Goal: Learn about a topic: Learn about a topic

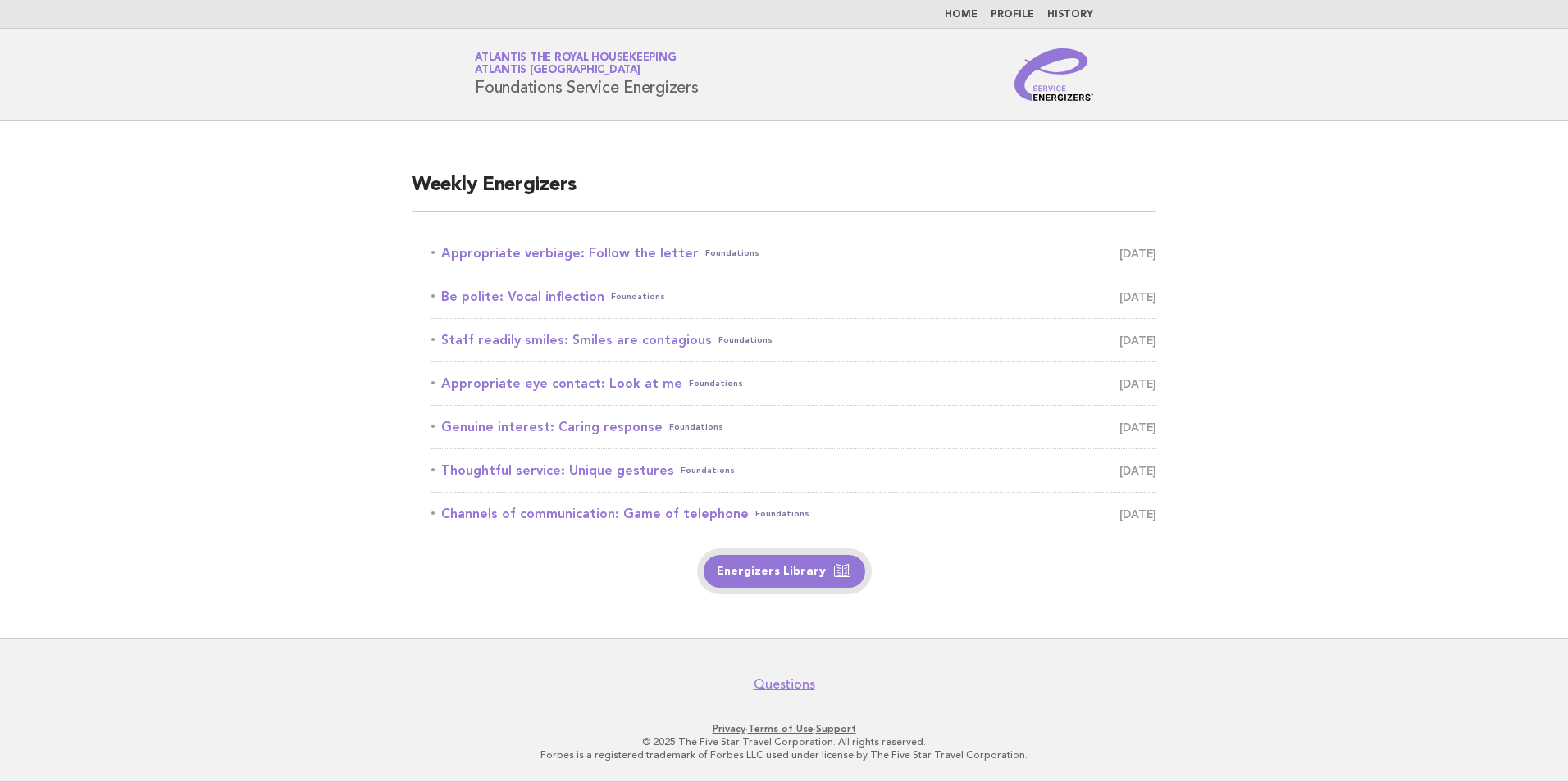
click at [760, 576] on link "Energizers Library" at bounding box center [784, 571] width 161 height 33
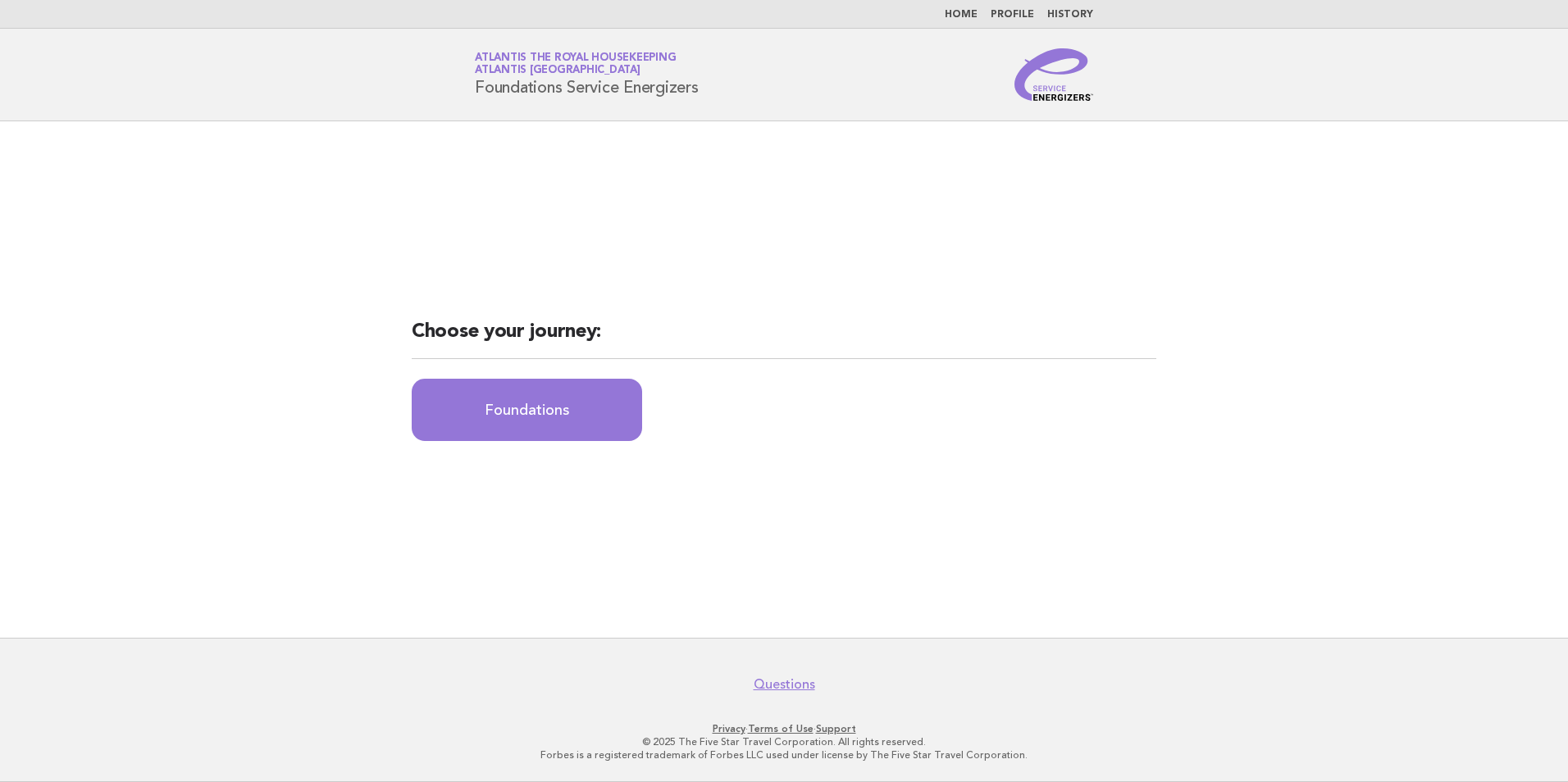
click at [603, 339] on h2 "Choose your journey:" at bounding box center [783, 339] width 745 height 40
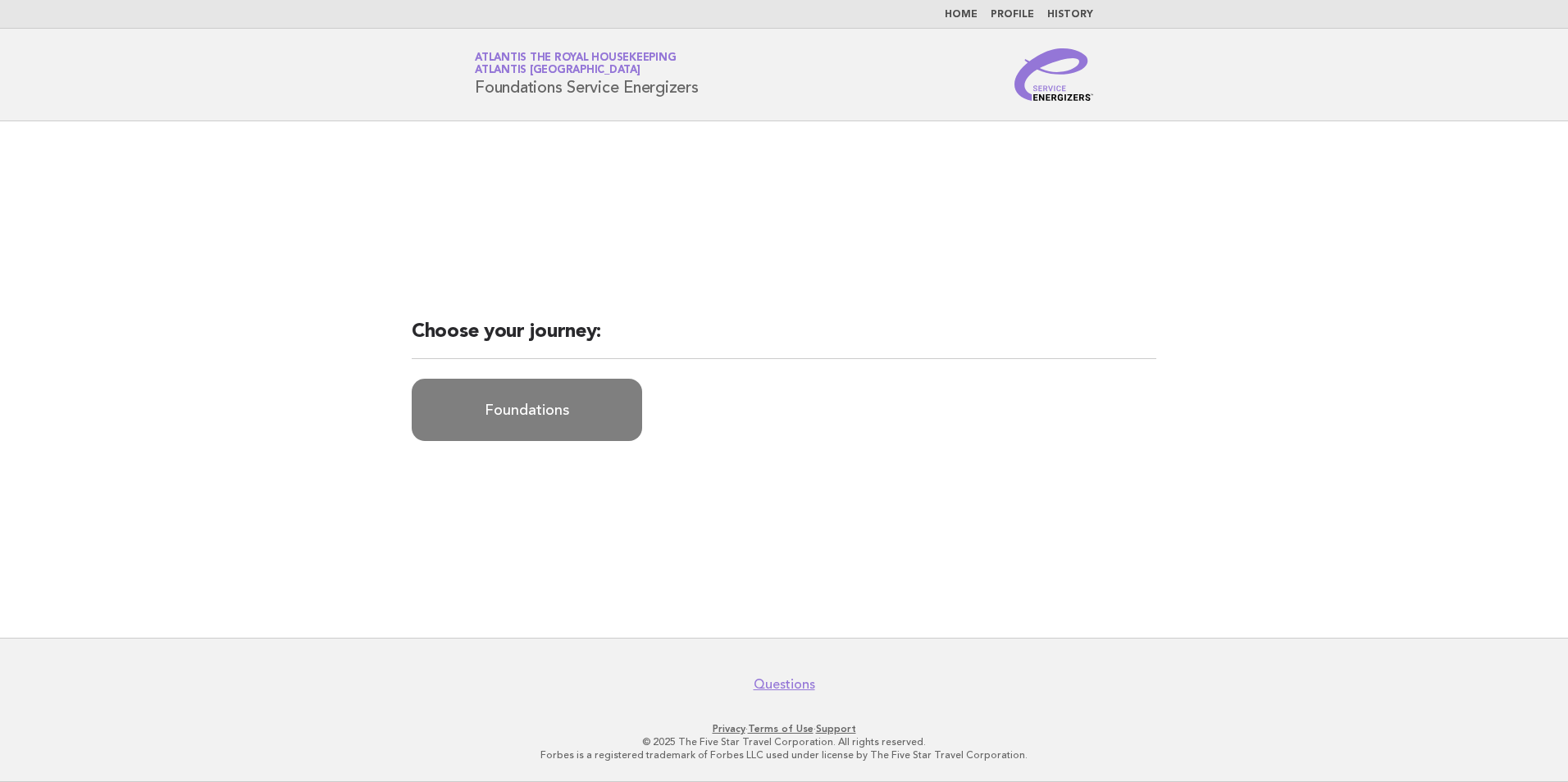
click at [585, 436] on link "Foundations" at bounding box center [526, 409] width 231 height 62
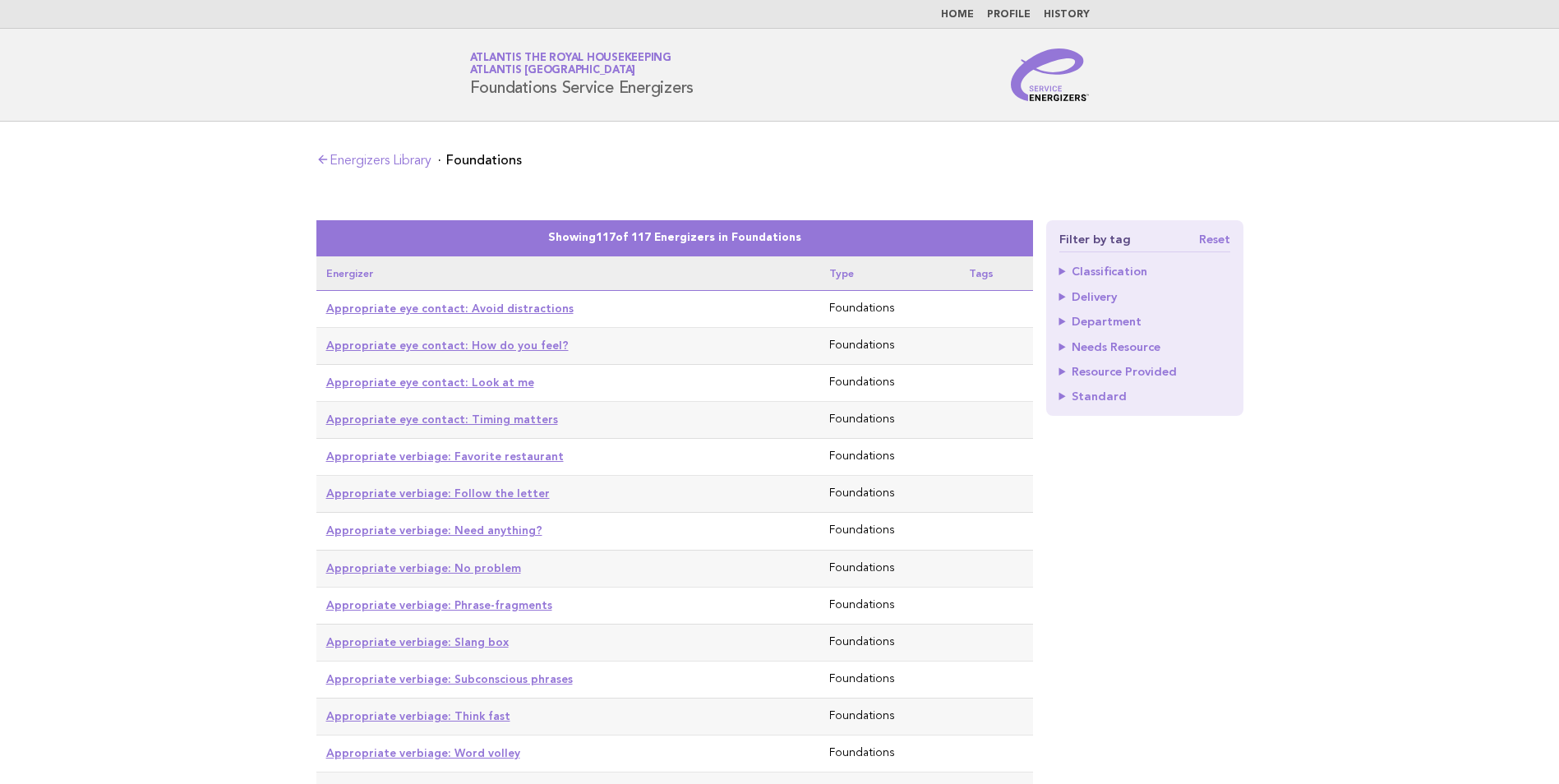
click at [966, 14] on link "Home" at bounding box center [957, 15] width 33 height 10
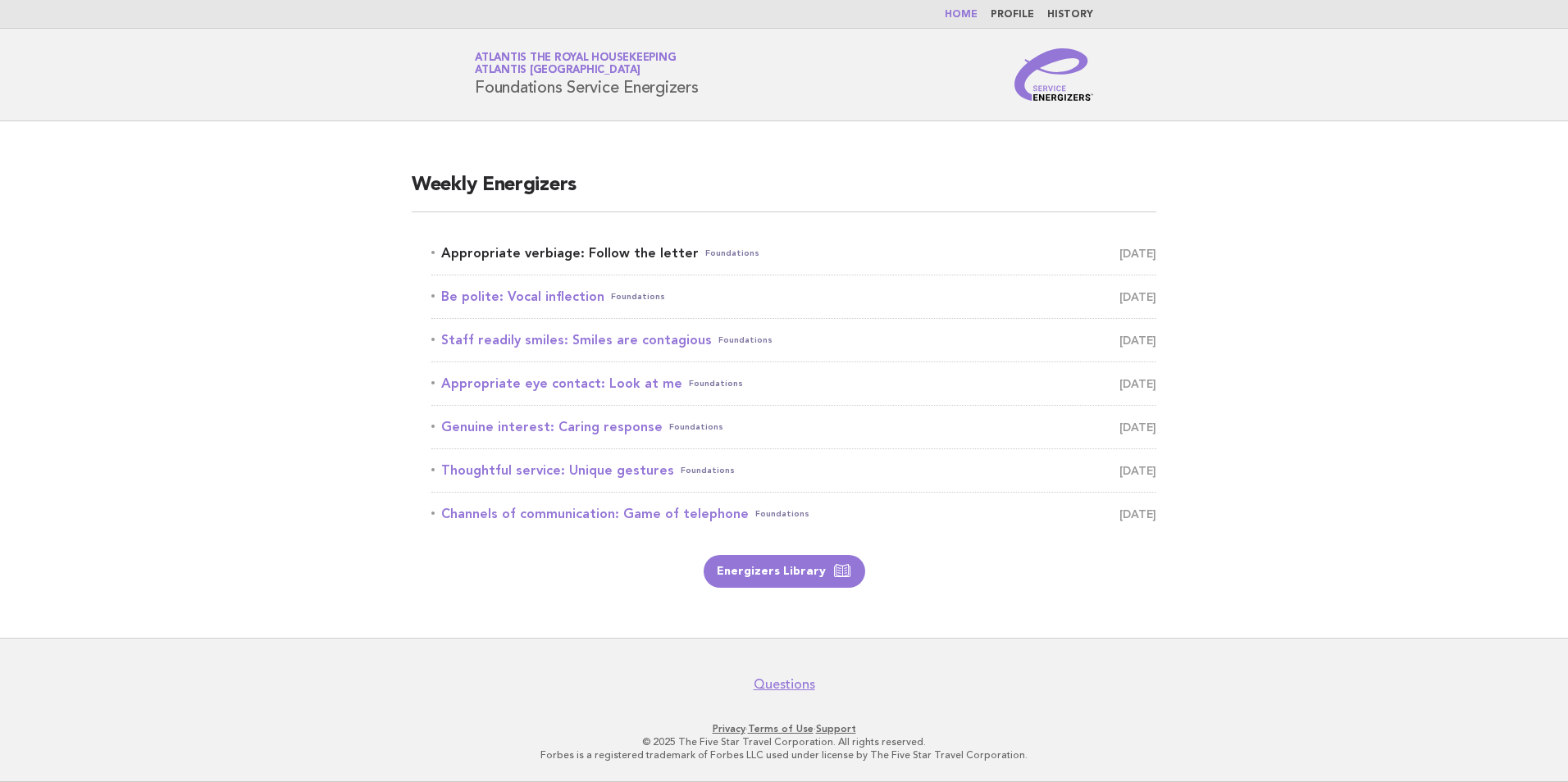
click at [598, 253] on link "Appropriate verbiage: Follow the letter Foundations August 23" at bounding box center [794, 253] width 725 height 23
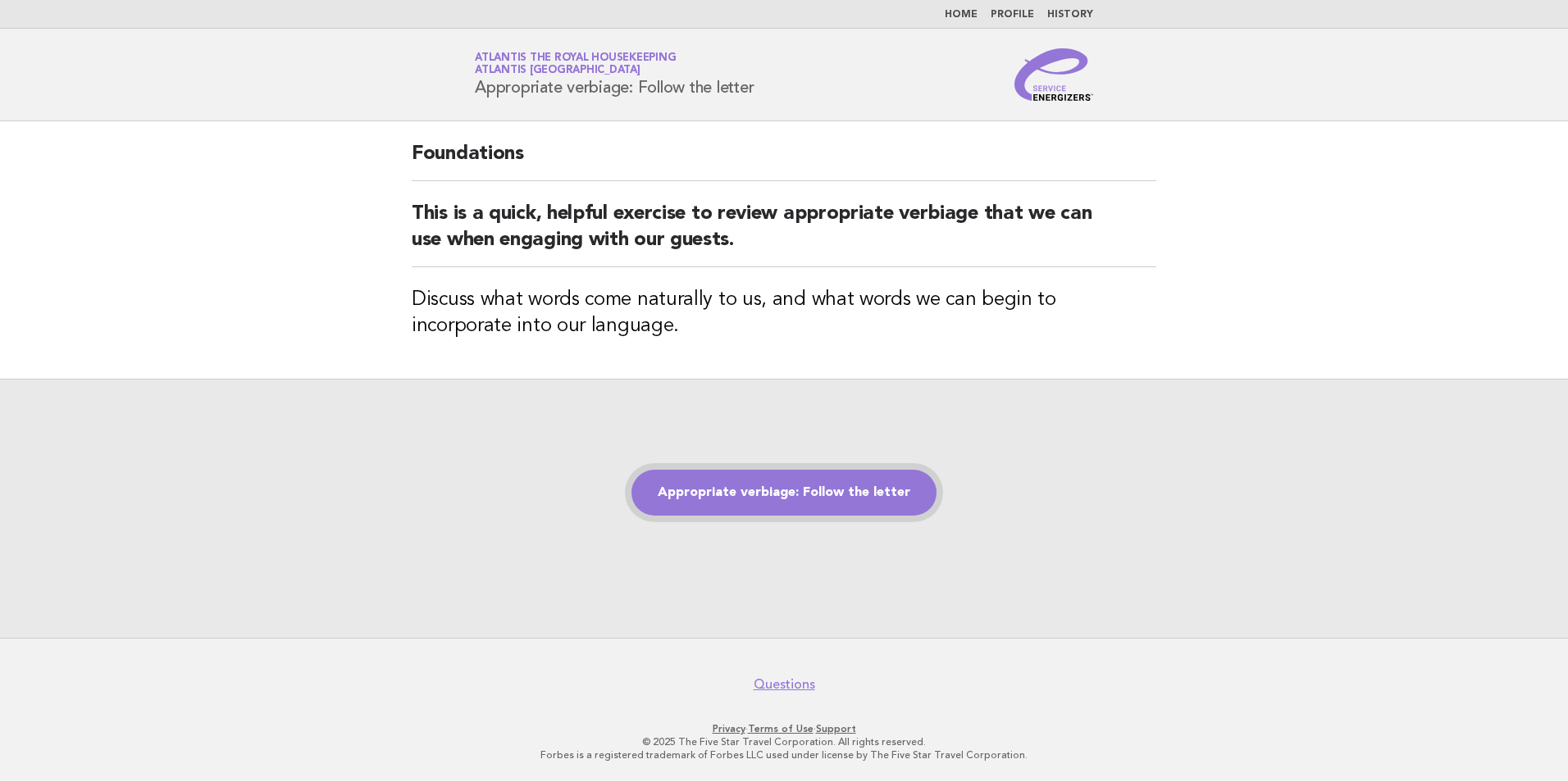
click at [734, 503] on link "Appropriate verbiage: Follow the letter" at bounding box center [783, 493] width 305 height 46
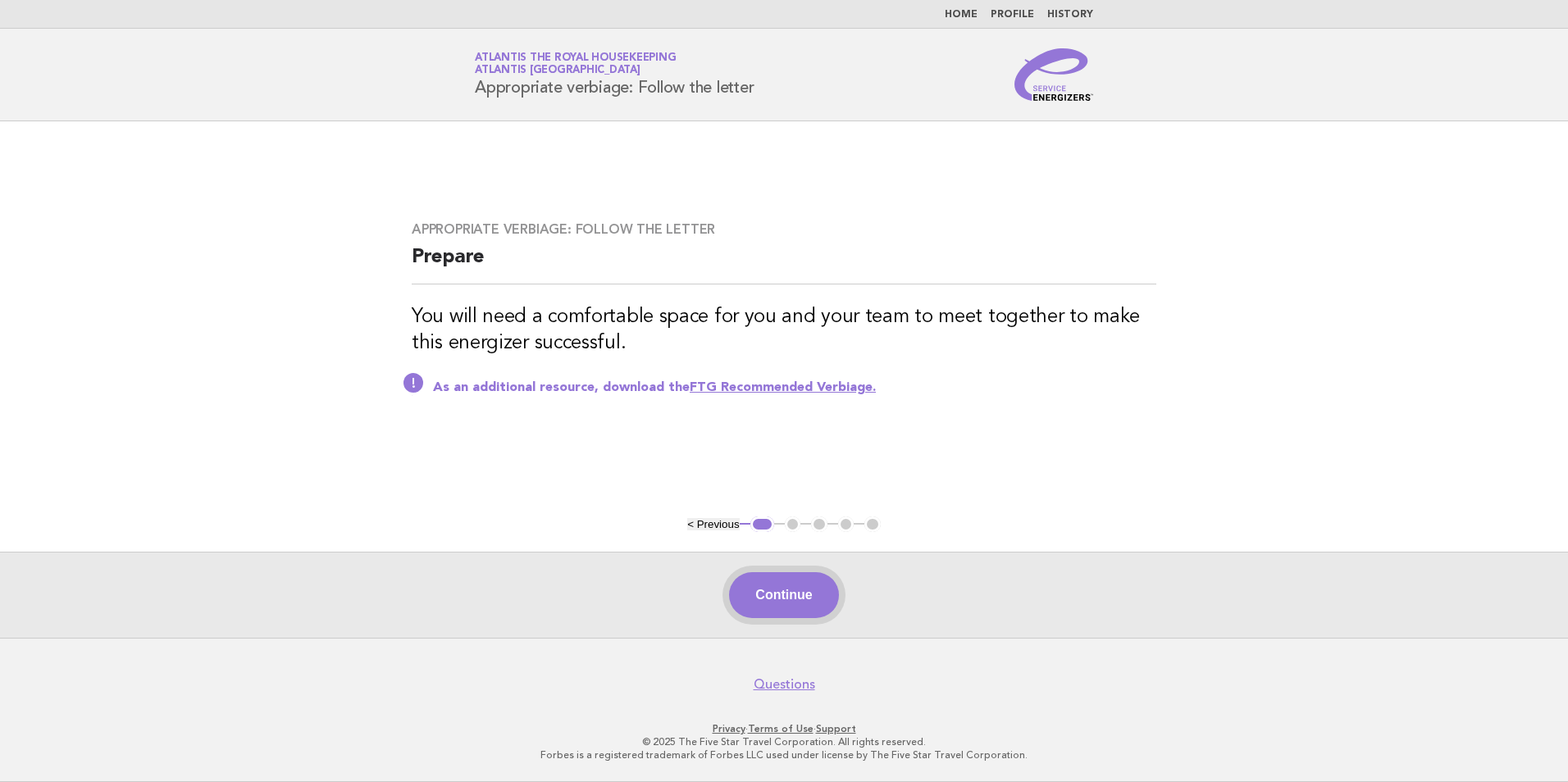
click at [822, 611] on button "Continue" at bounding box center [784, 595] width 109 height 46
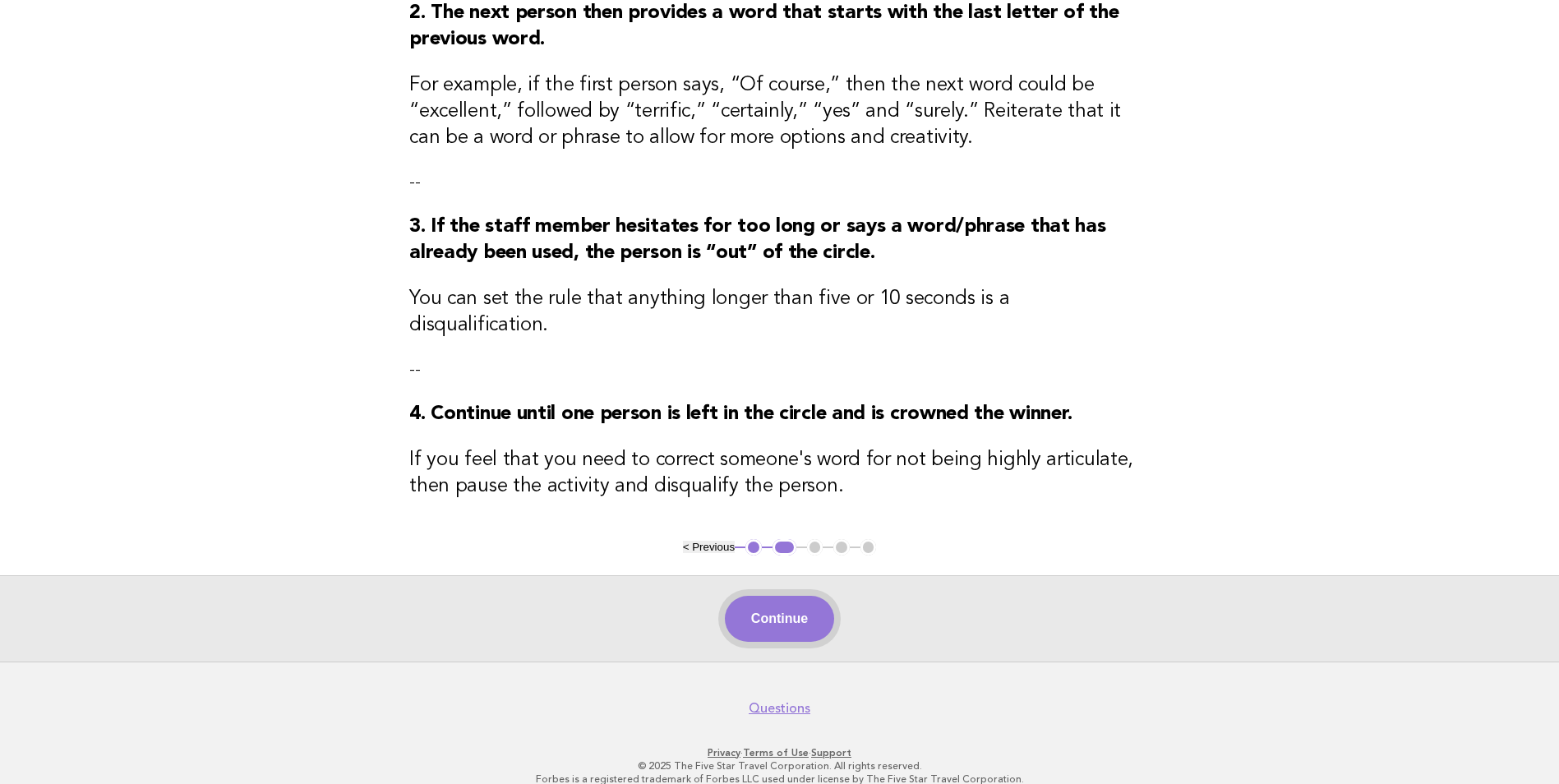
click at [802, 607] on button "Continue" at bounding box center [780, 618] width 109 height 46
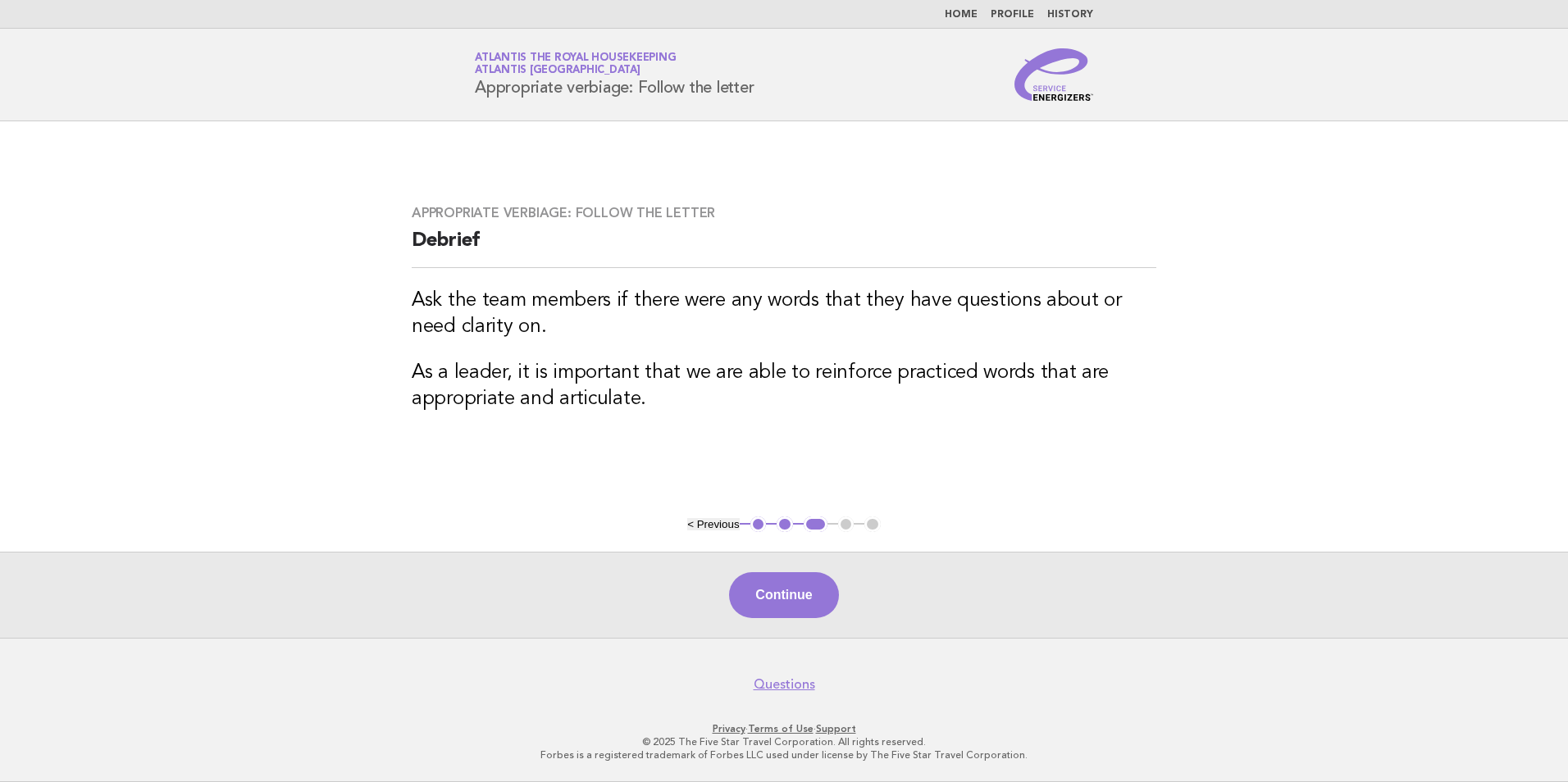
click at [800, 605] on button "Continue" at bounding box center [784, 595] width 109 height 46
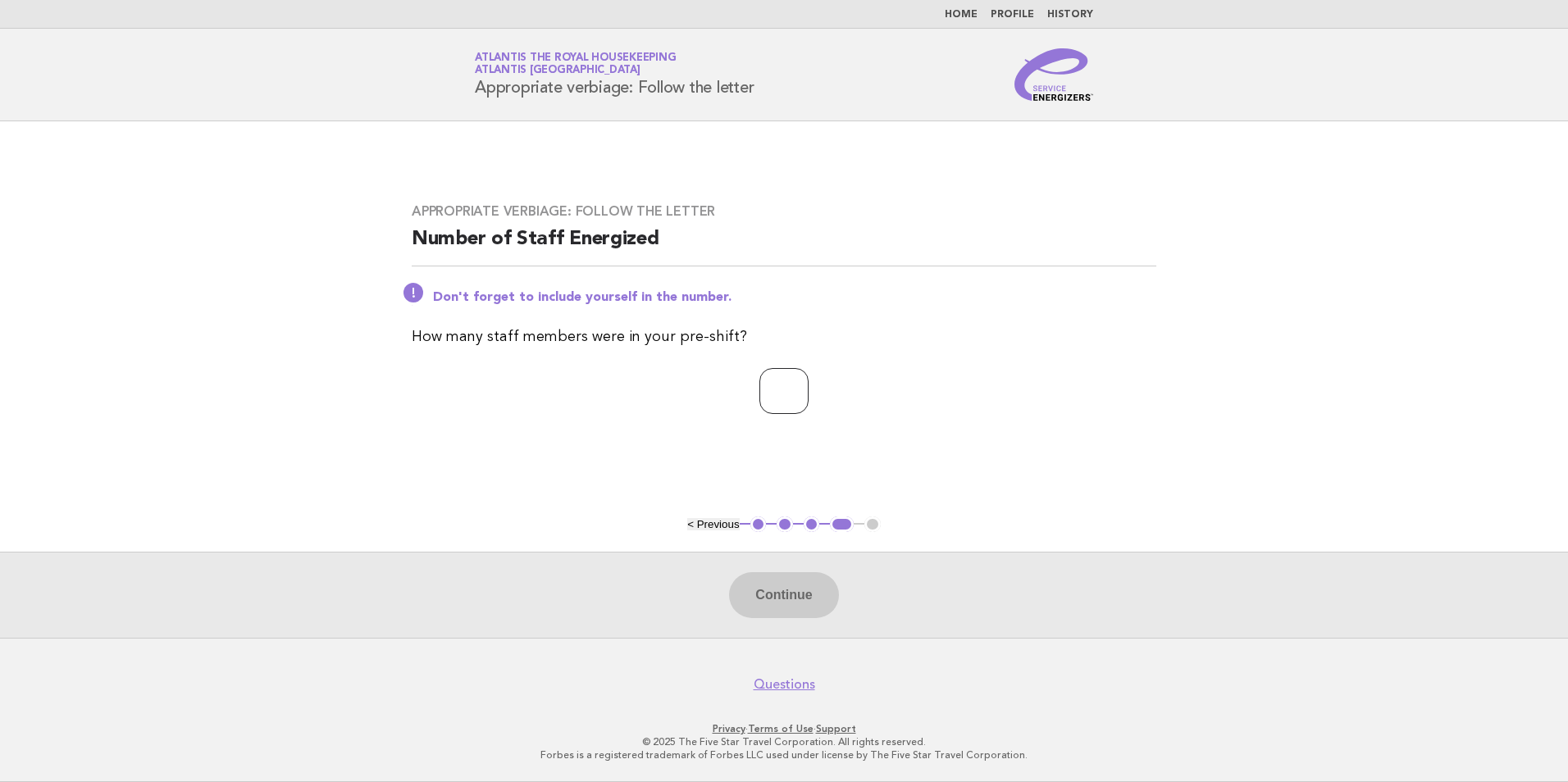
click at [795, 397] on input "number" at bounding box center [784, 391] width 50 height 46
type input "**"
click at [784, 585] on button "Continue" at bounding box center [784, 595] width 109 height 46
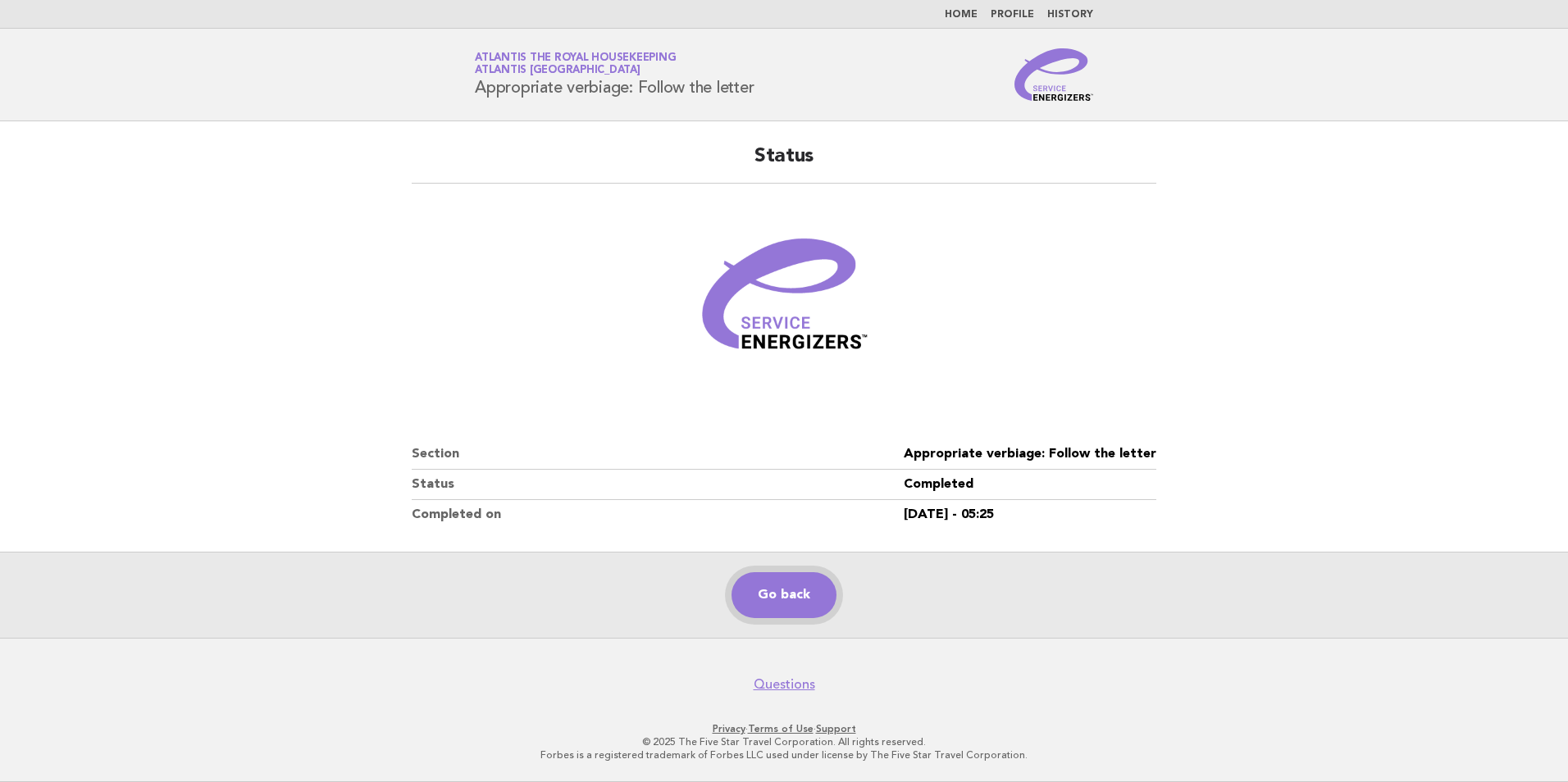
click at [780, 592] on link "Go back" at bounding box center [783, 595] width 105 height 46
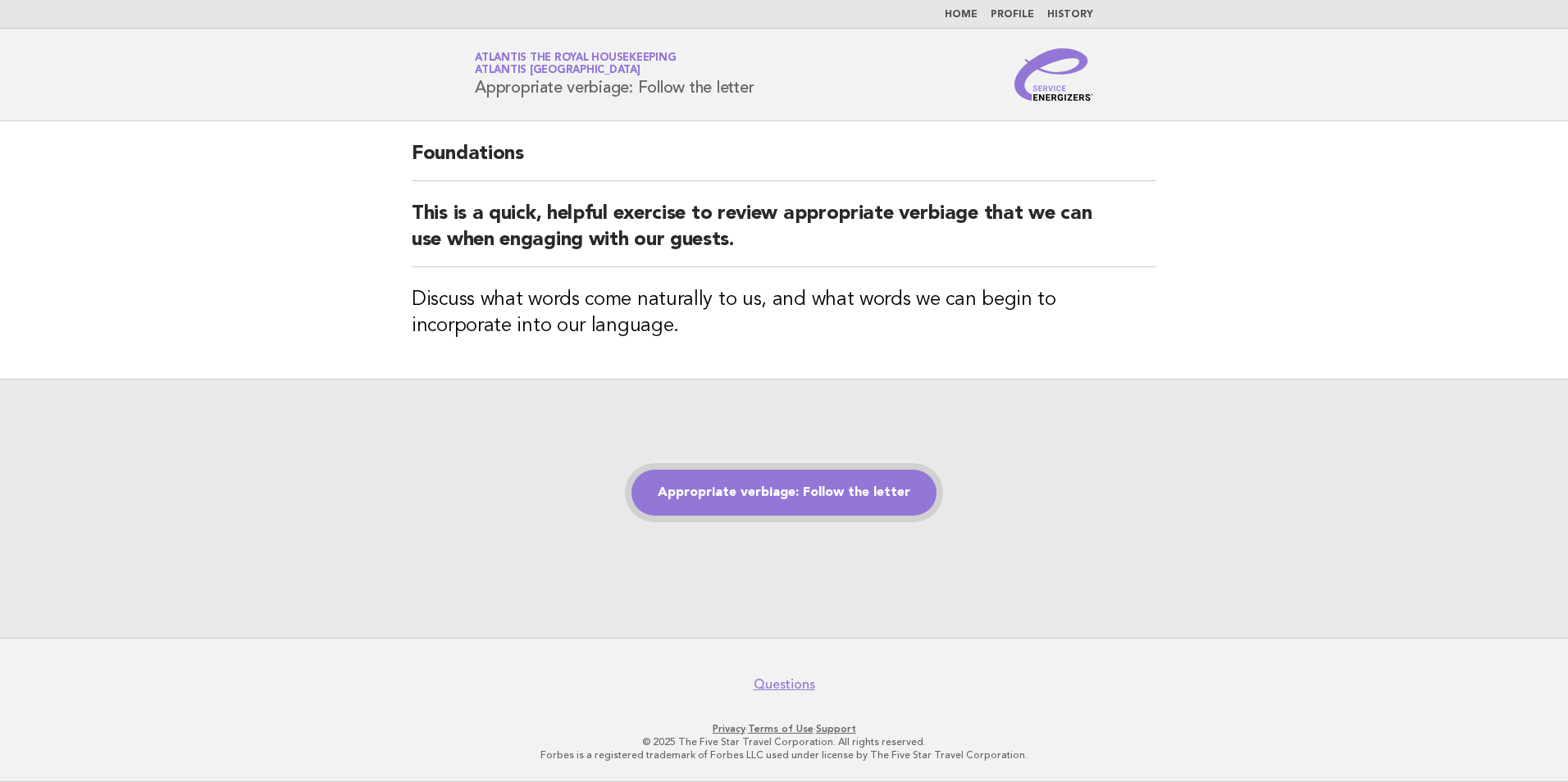
click at [796, 480] on link "Appropriate verbiage: Follow the letter" at bounding box center [783, 493] width 305 height 46
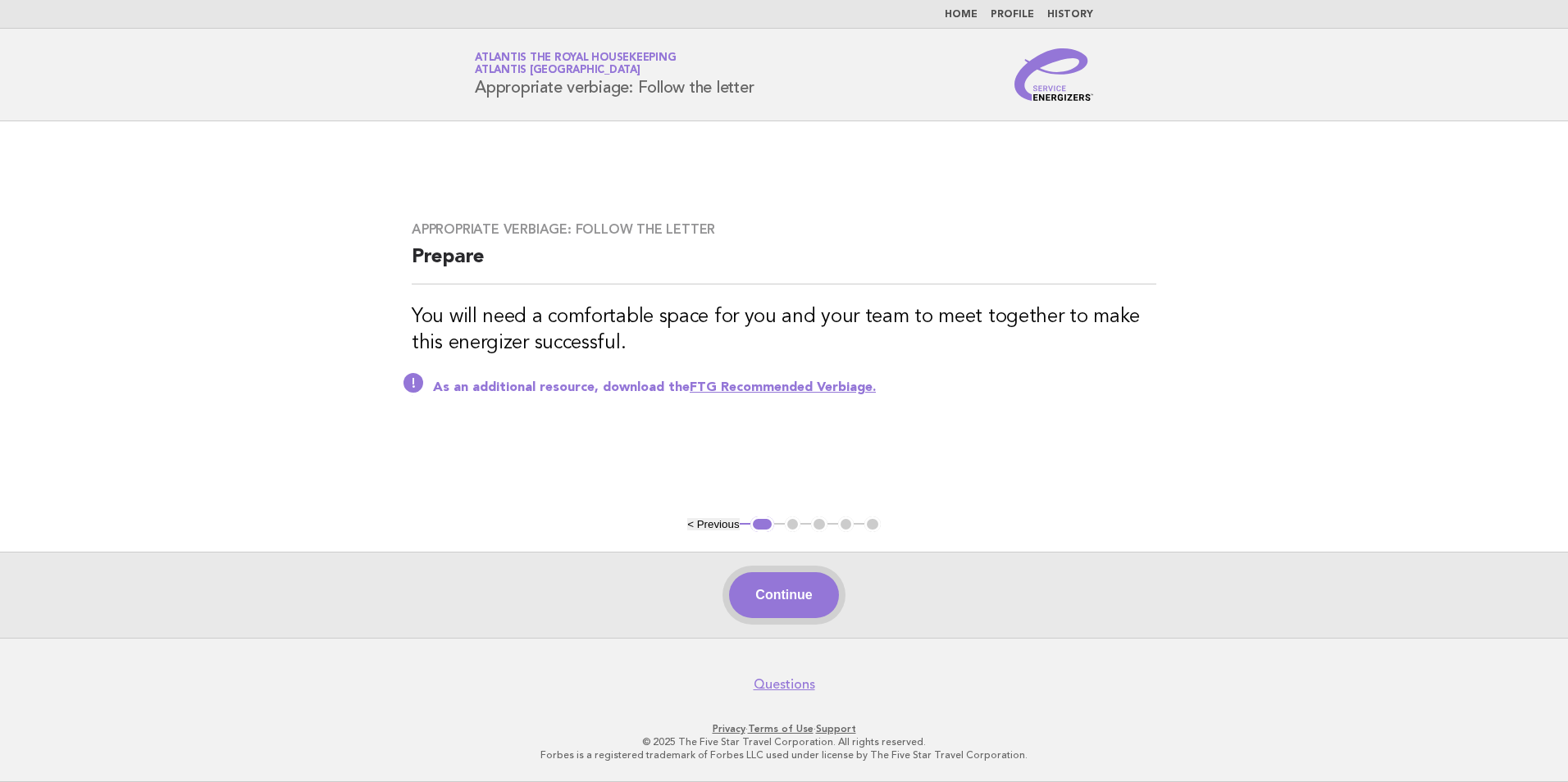
click at [817, 604] on button "Continue" at bounding box center [784, 595] width 109 height 46
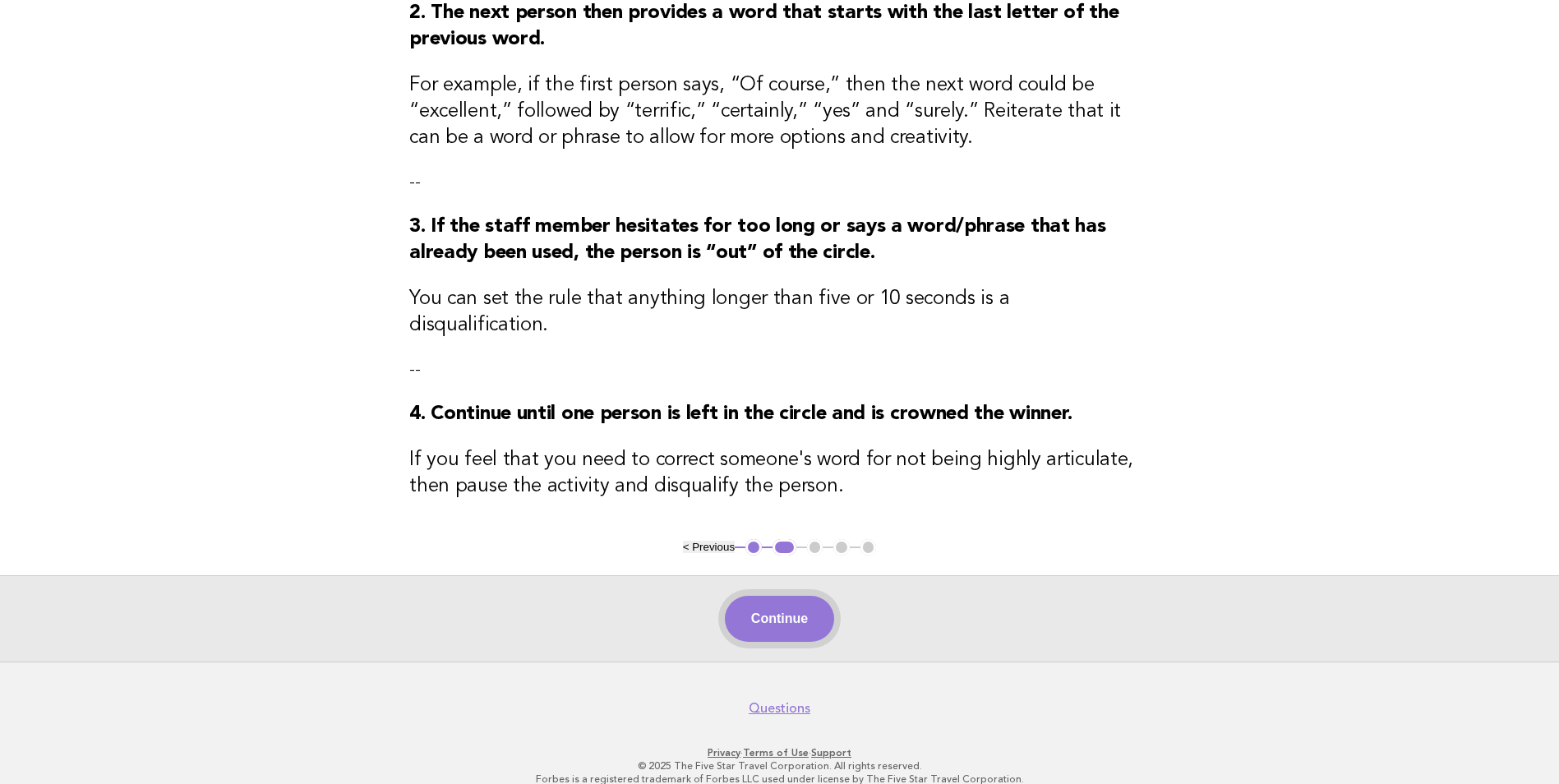
click at [809, 596] on button "Continue" at bounding box center [780, 618] width 109 height 46
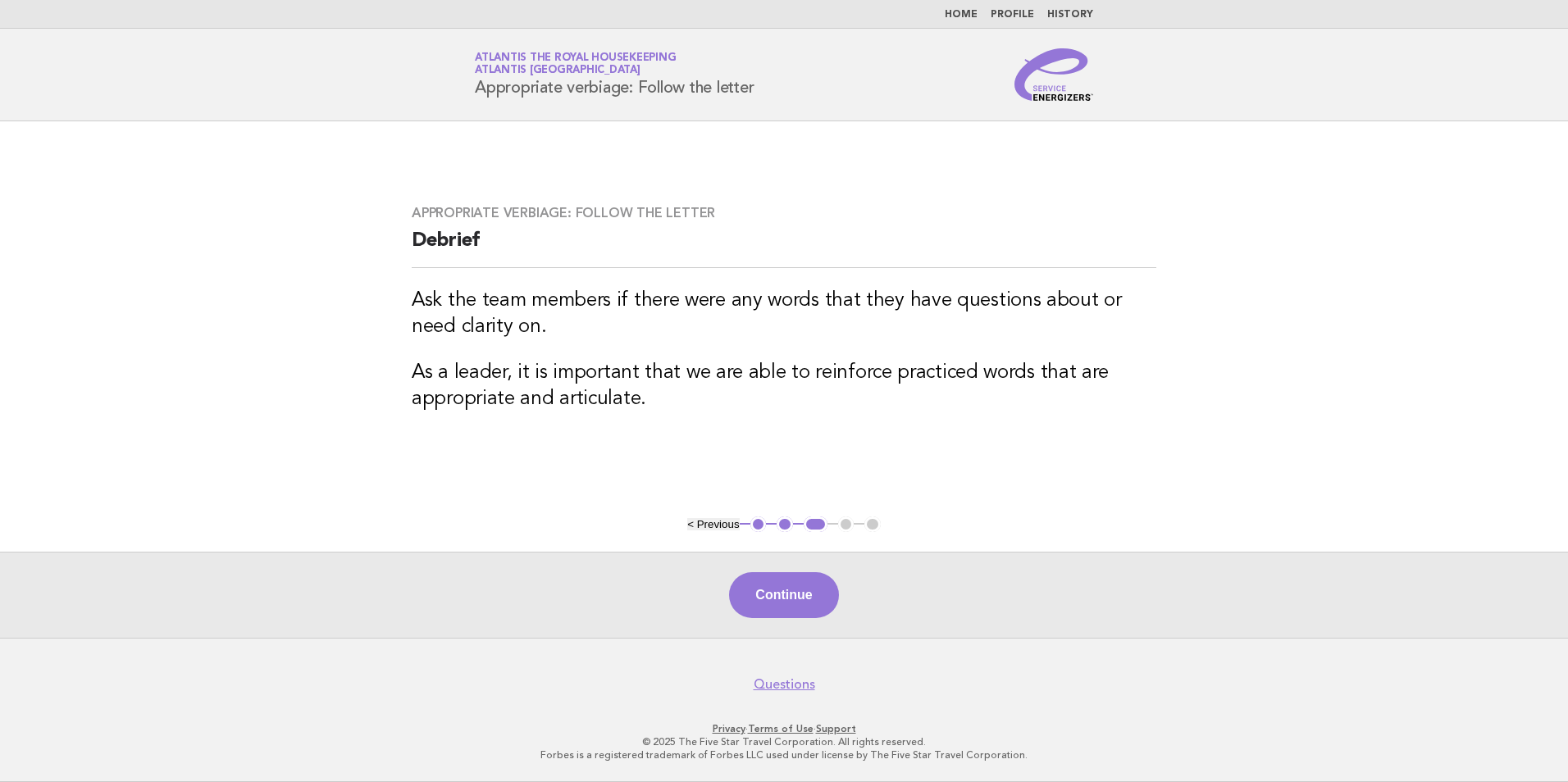
click at [798, 599] on button "Continue" at bounding box center [784, 595] width 109 height 46
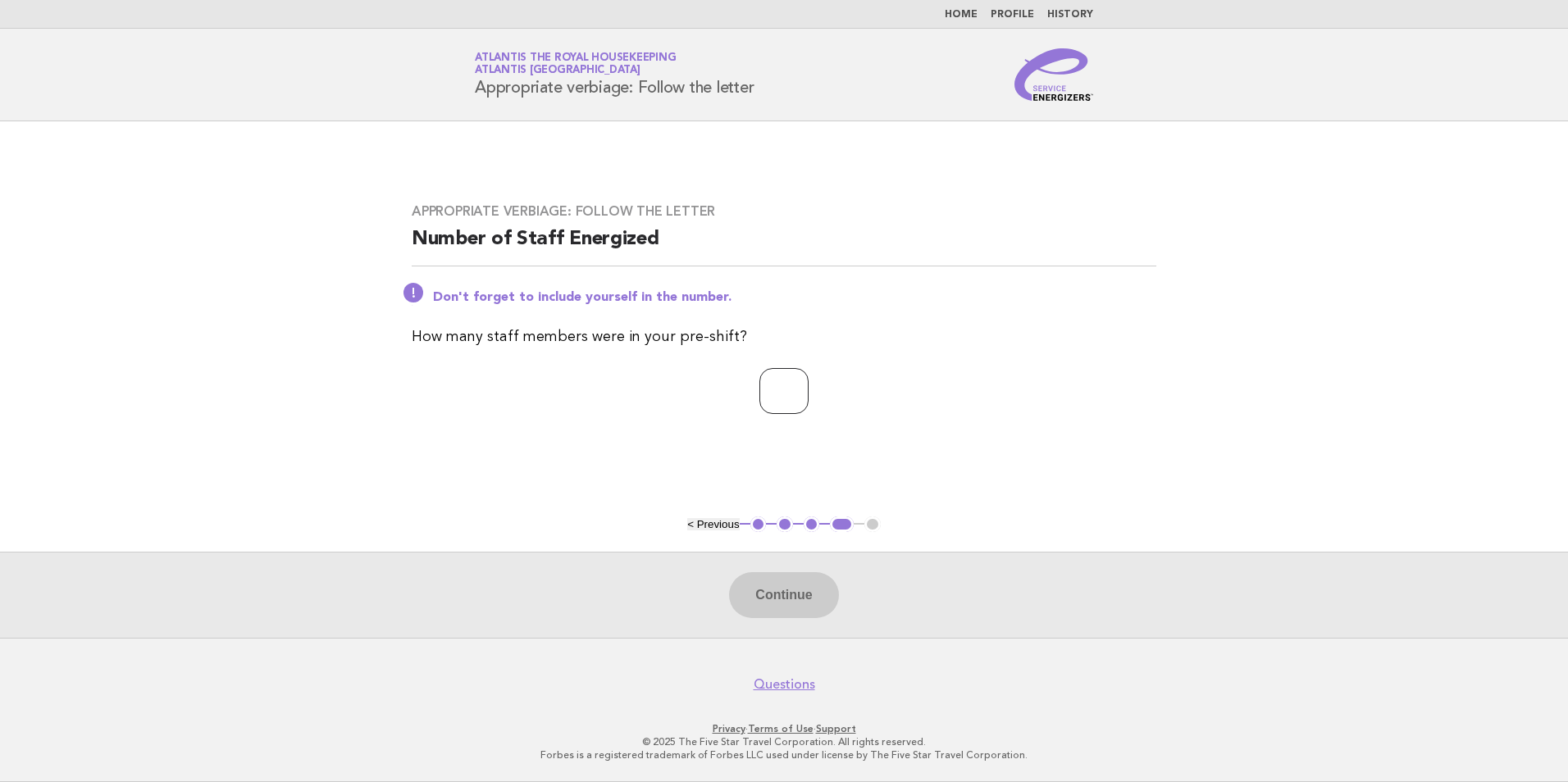
click at [777, 397] on input "number" at bounding box center [784, 391] width 50 height 46
type input "**"
click at [793, 604] on button "Continue" at bounding box center [784, 595] width 109 height 46
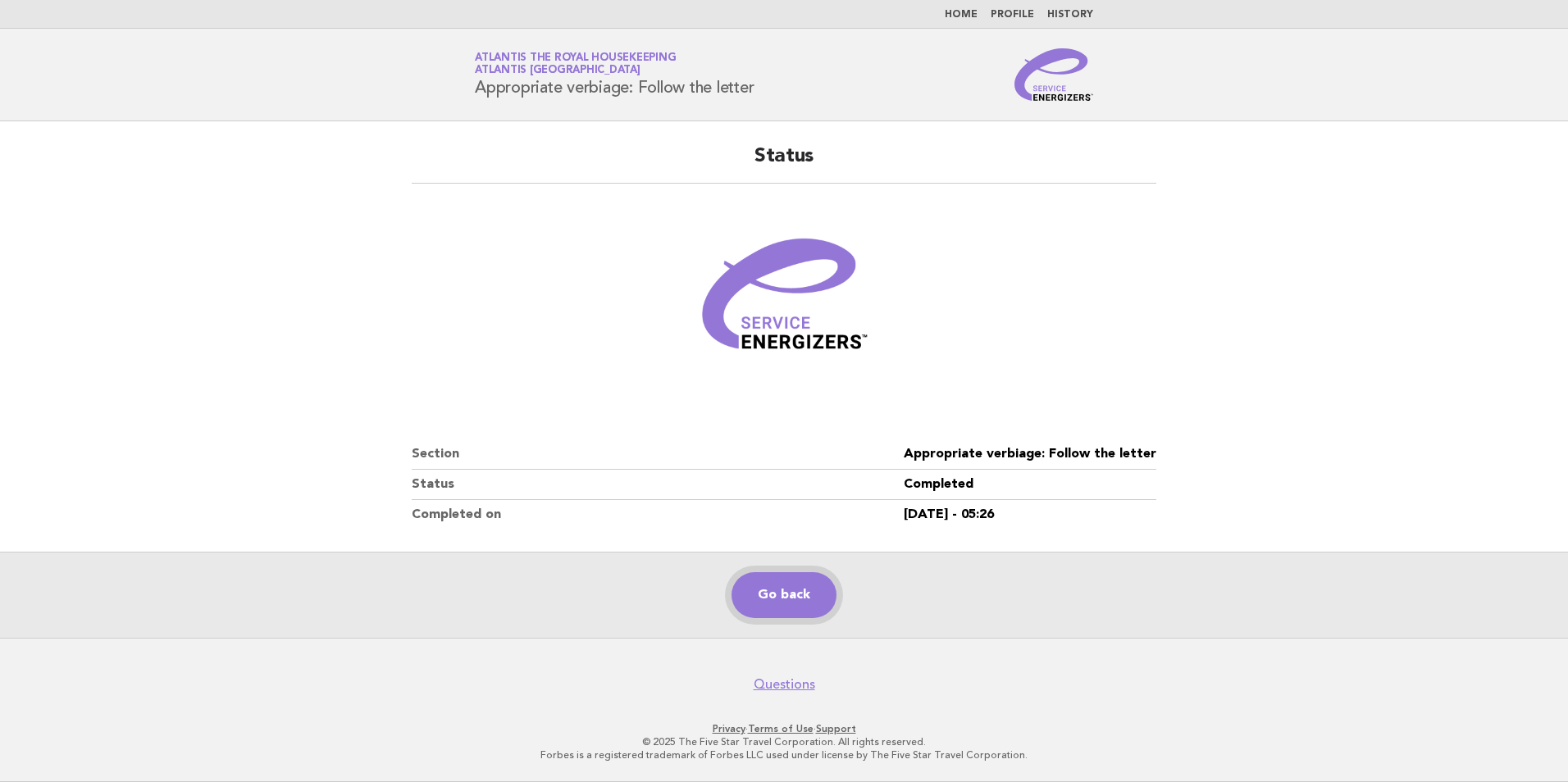
click at [787, 597] on link "Go back" at bounding box center [783, 595] width 105 height 46
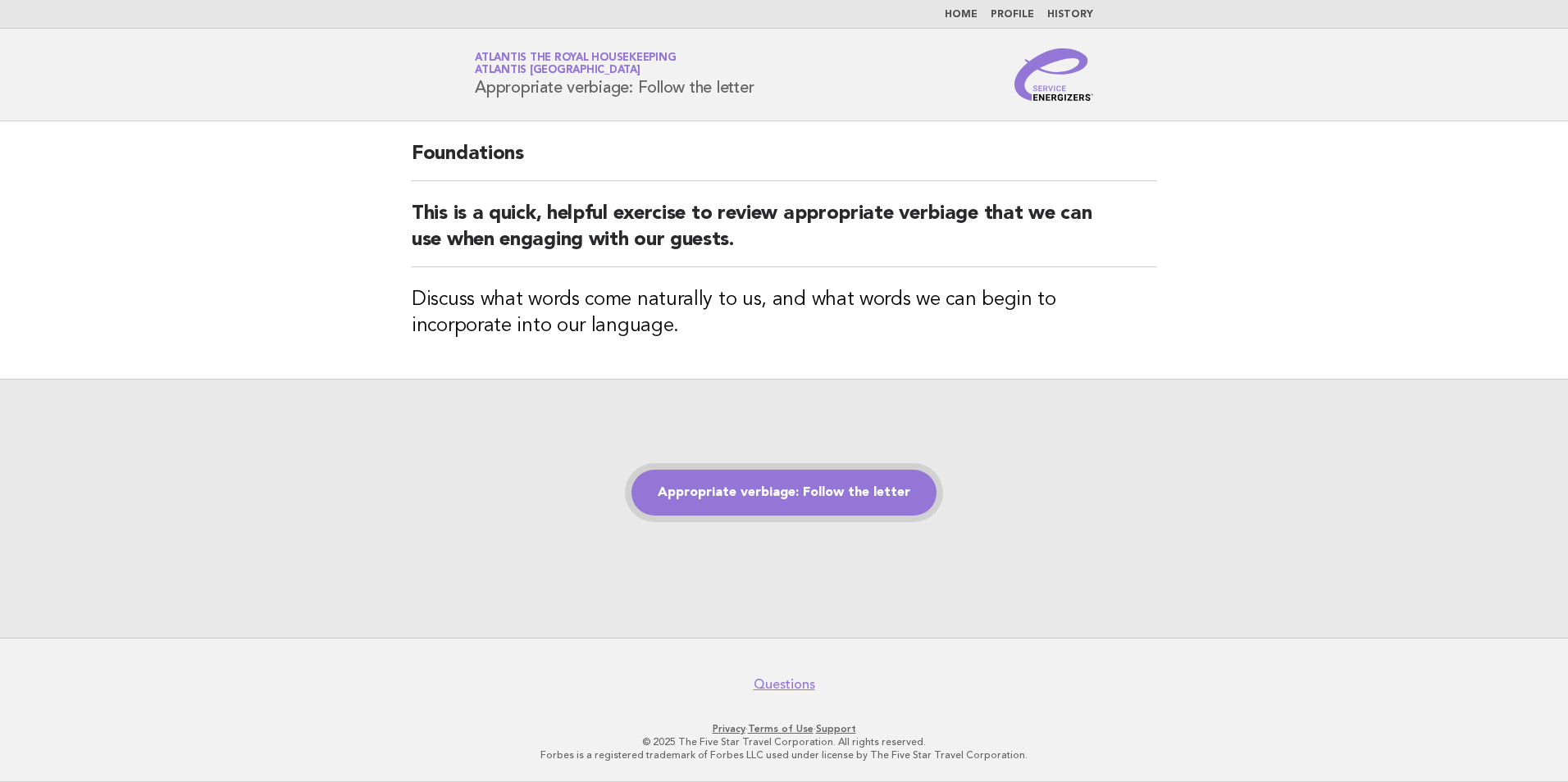
click at [766, 486] on link "Appropriate verbiage: Follow the letter" at bounding box center [783, 493] width 305 height 46
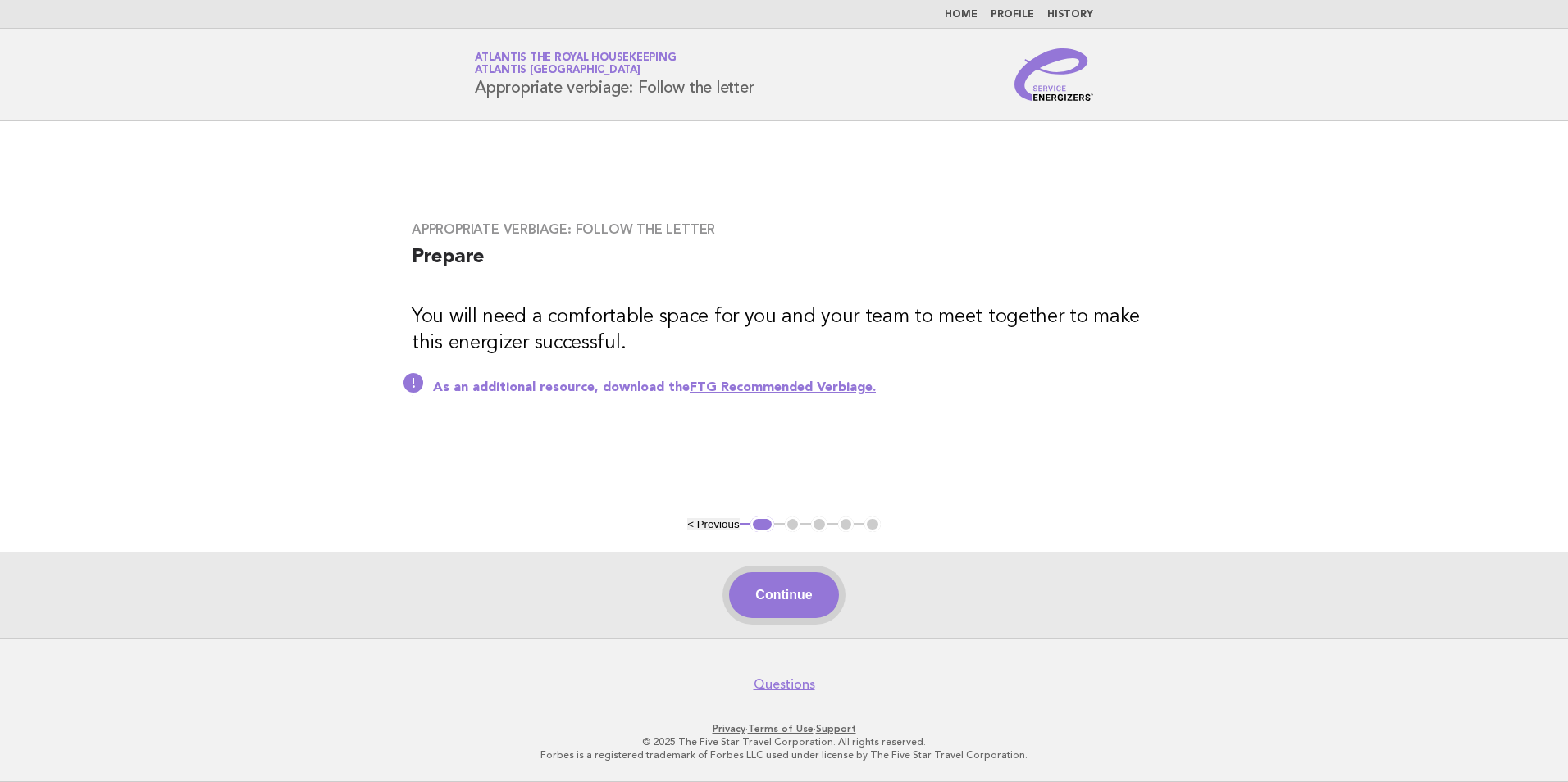
click at [787, 597] on button "Continue" at bounding box center [784, 595] width 109 height 46
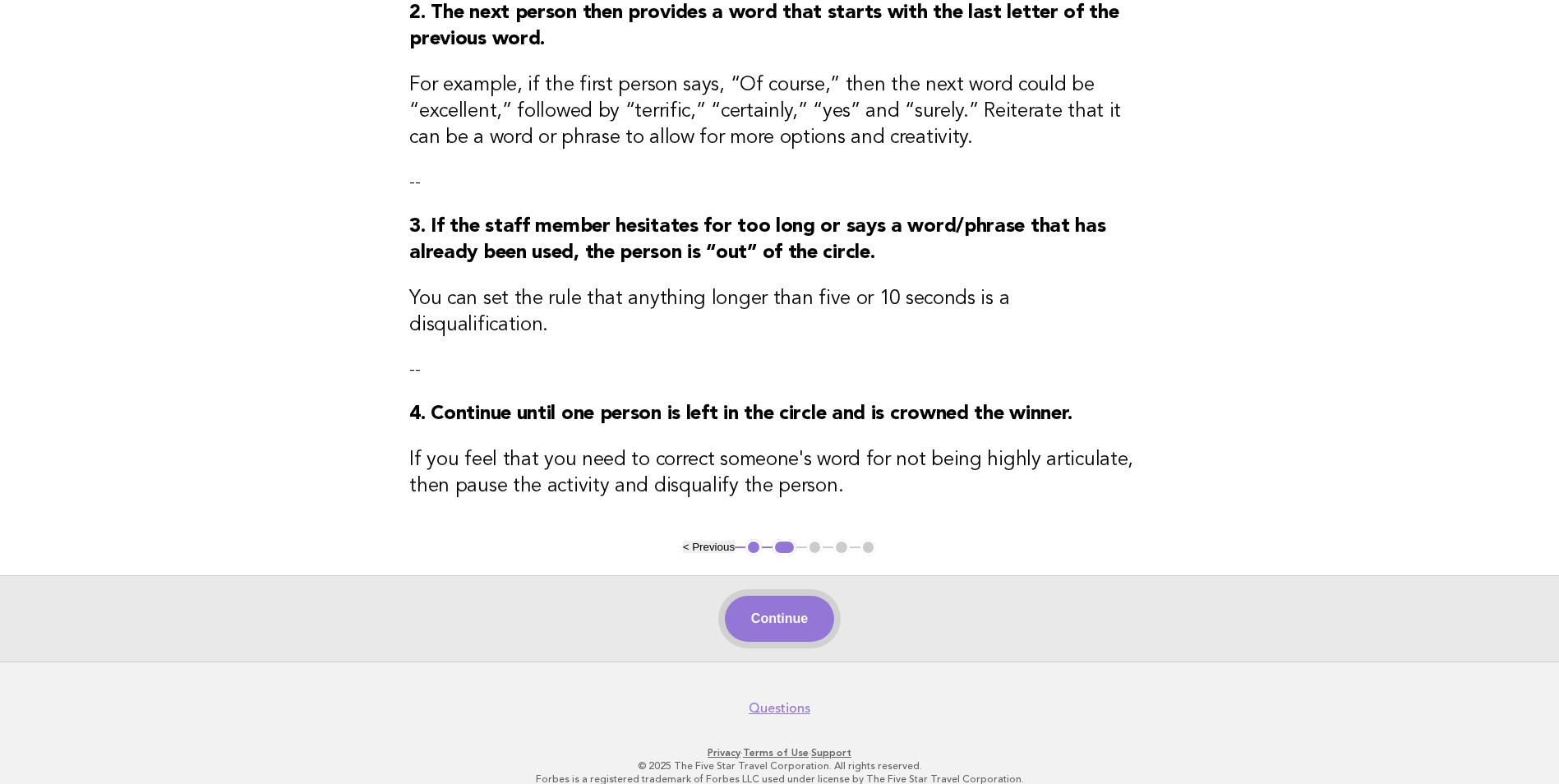
click at [803, 600] on button "Continue" at bounding box center [780, 618] width 109 height 46
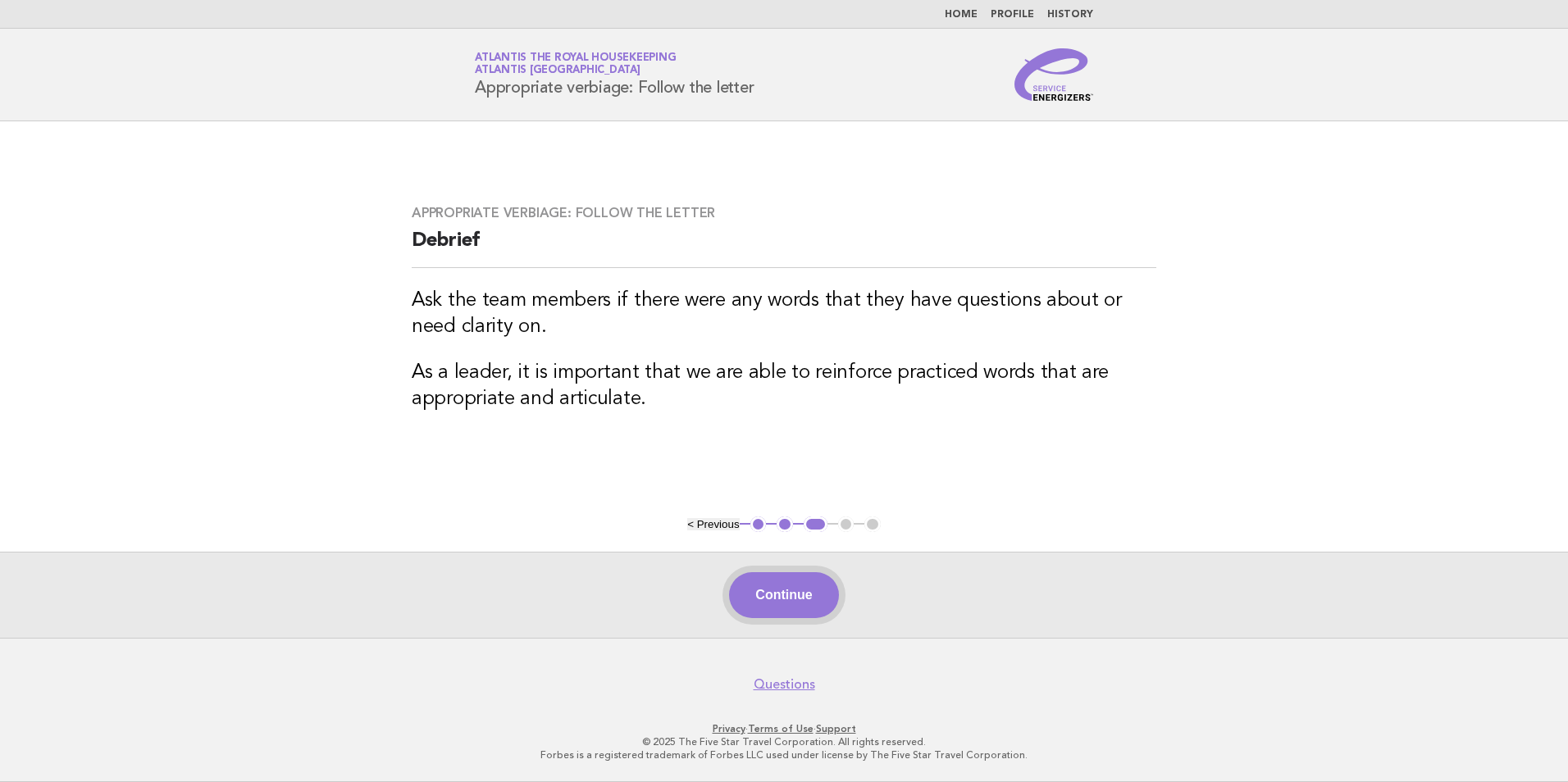
click at [777, 602] on button "Continue" at bounding box center [784, 595] width 109 height 46
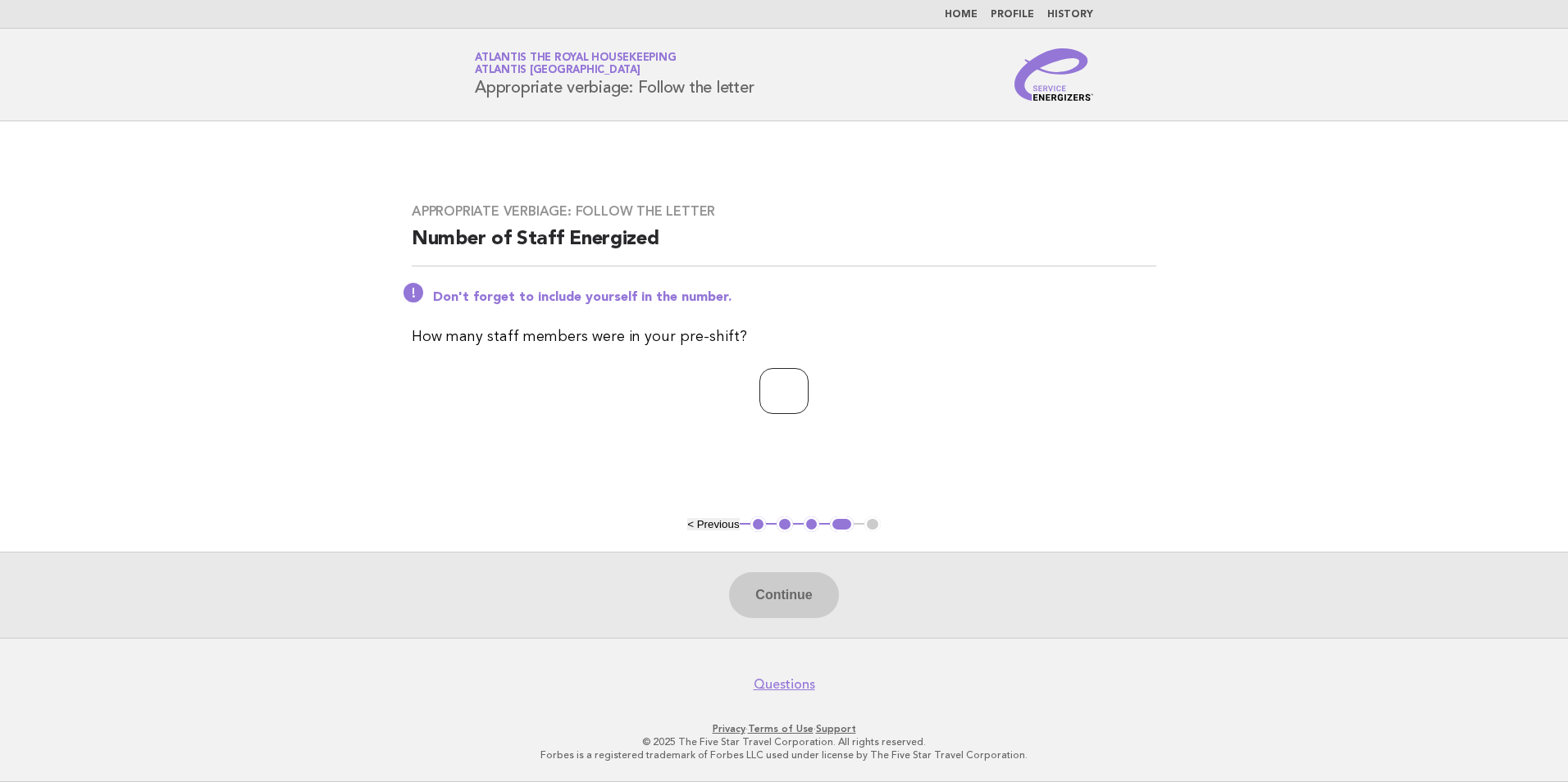
click at [794, 393] on input "number" at bounding box center [784, 391] width 50 height 46
type input "**"
click at [760, 600] on button "Continue" at bounding box center [784, 595] width 109 height 46
